Goal: Find specific page/section: Find specific page/section

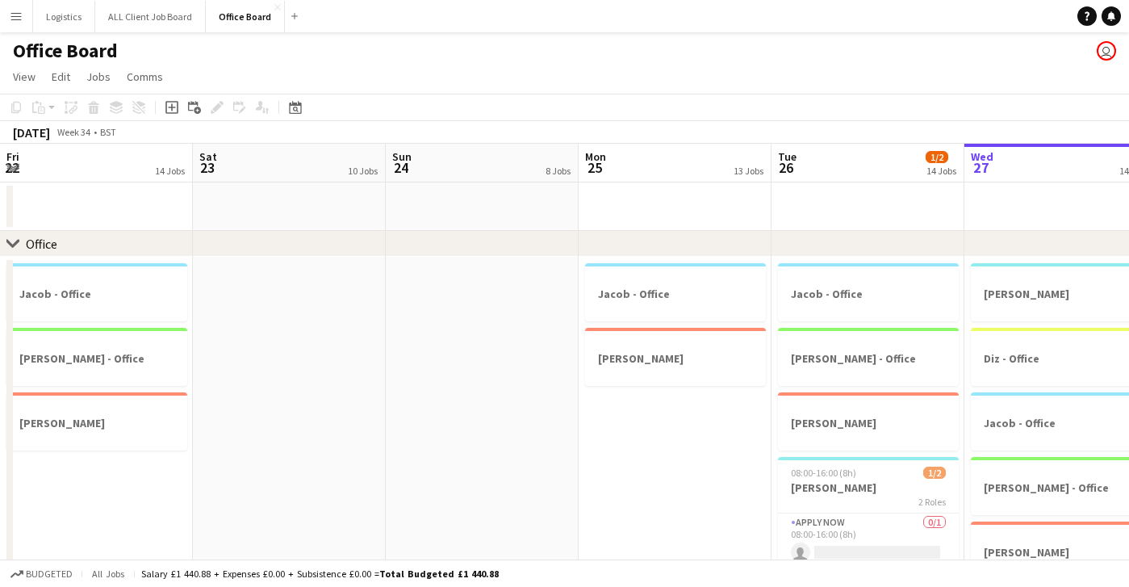
scroll to position [0, 366]
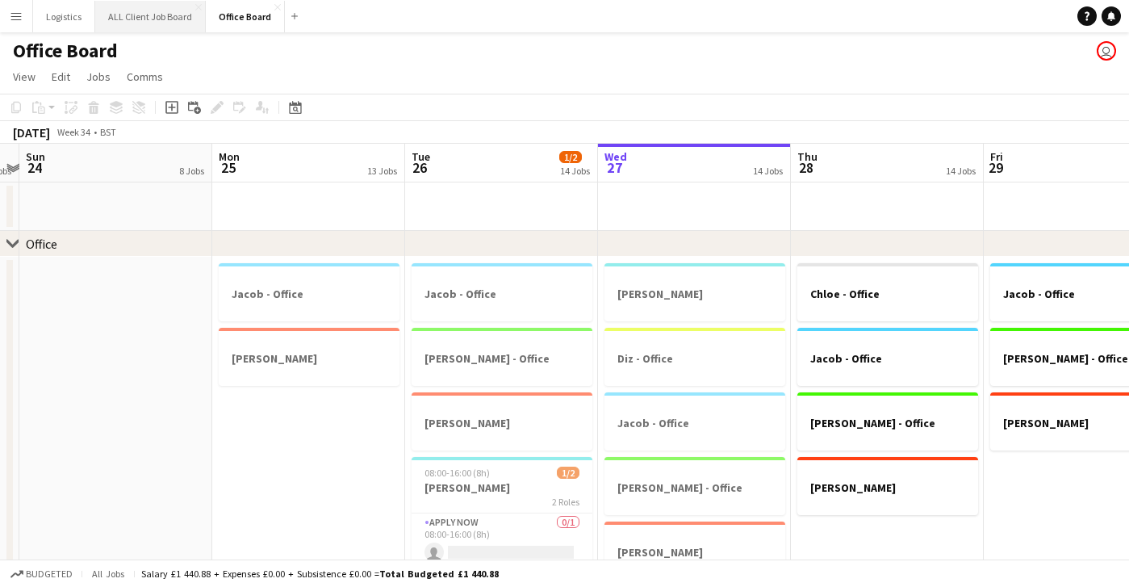
click at [159, 10] on button "ALL Client Job Board Close" at bounding box center [150, 16] width 111 height 31
